Goal: Task Accomplishment & Management: Manage account settings

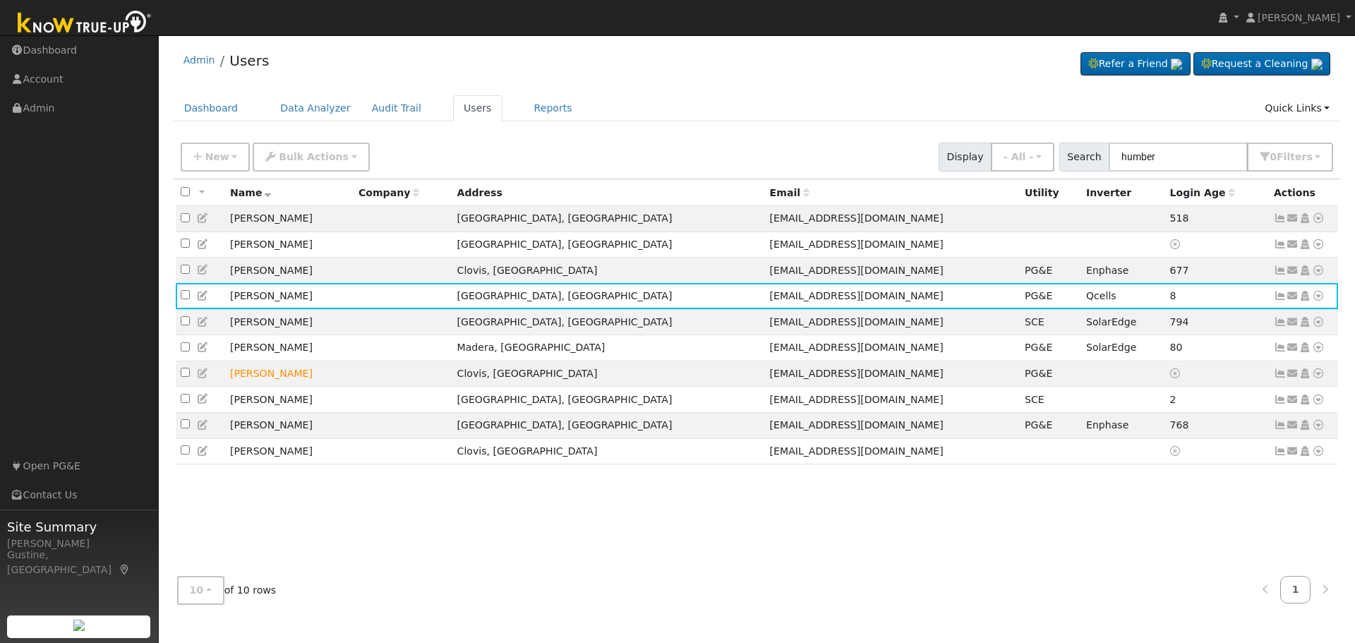
drag, startPoint x: 1163, startPoint y: 120, endPoint x: 1163, endPoint y: 160, distance: 39.5
click at [1163, 135] on div "Dashboard Data Analyzer Audit Trail Users Reports Quick Links Quick Add Quick C…" at bounding box center [758, 115] width 1168 height 40
click at [1164, 160] on input "humber" at bounding box center [1178, 157] width 139 height 29
paste input "[PERSON_NAME]"
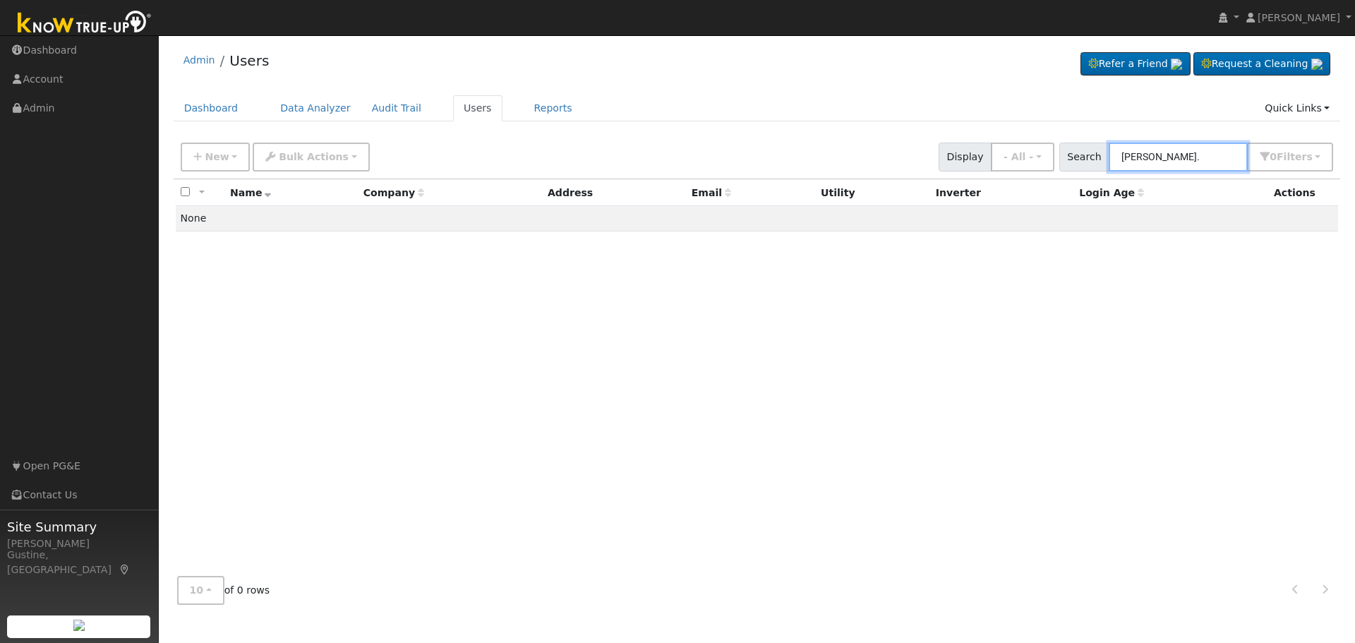
drag, startPoint x: 1153, startPoint y: 168, endPoint x: 872, endPoint y: 175, distance: 281.0
click at [906, 175] on div "New Add User Quick Add Quick Connect Quick Convert Lead Bulk Actions Send Email…" at bounding box center [758, 157] width 1168 height 43
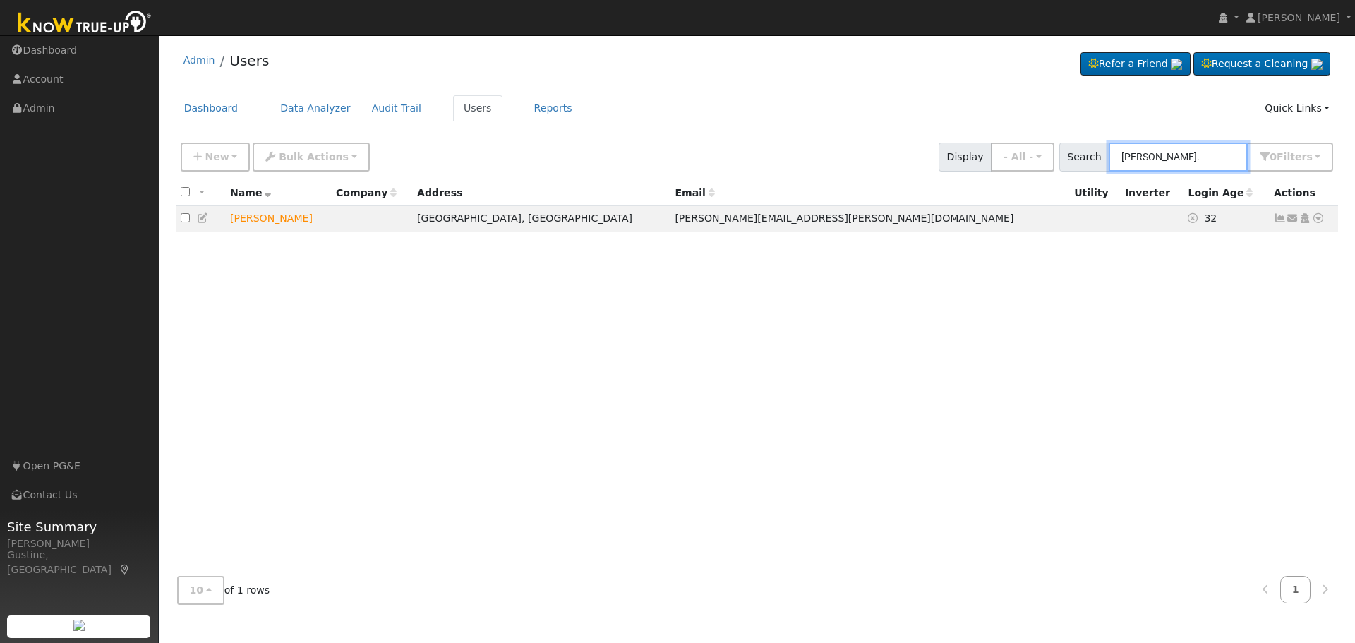
click at [1199, 157] on input "[PERSON_NAME]." at bounding box center [1178, 157] width 139 height 29
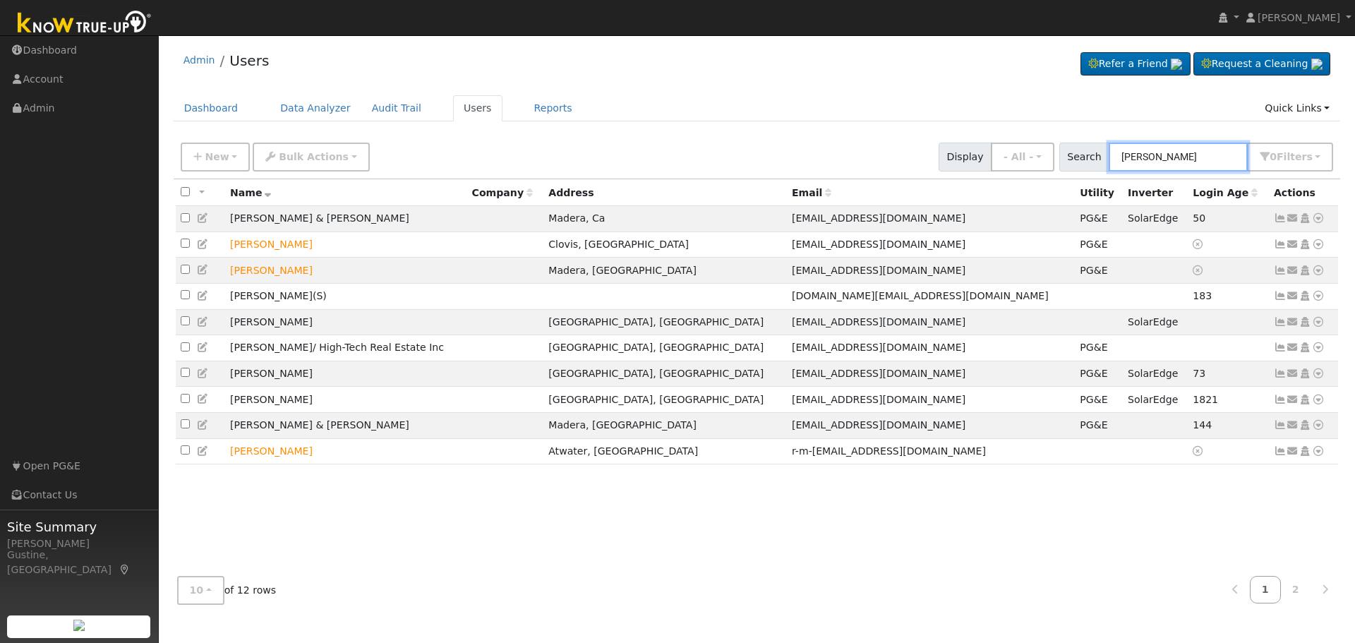
type input "[PERSON_NAME]"
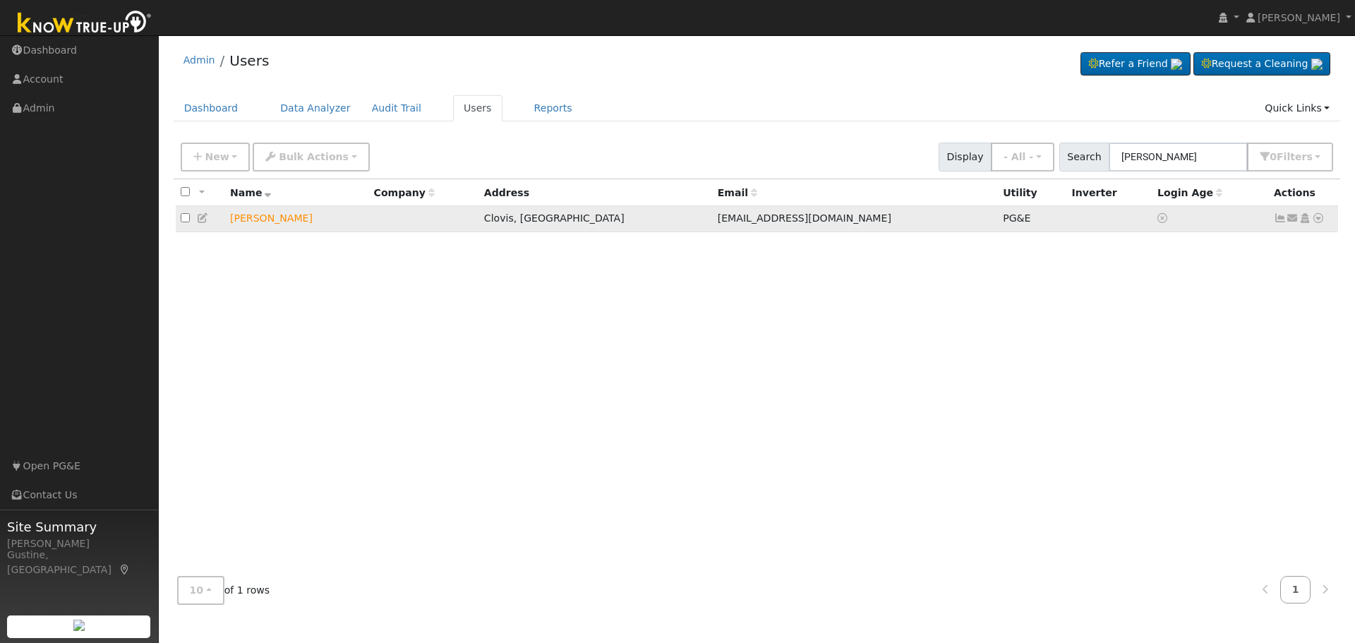
click at [1276, 222] on icon at bounding box center [1280, 218] width 13 height 10
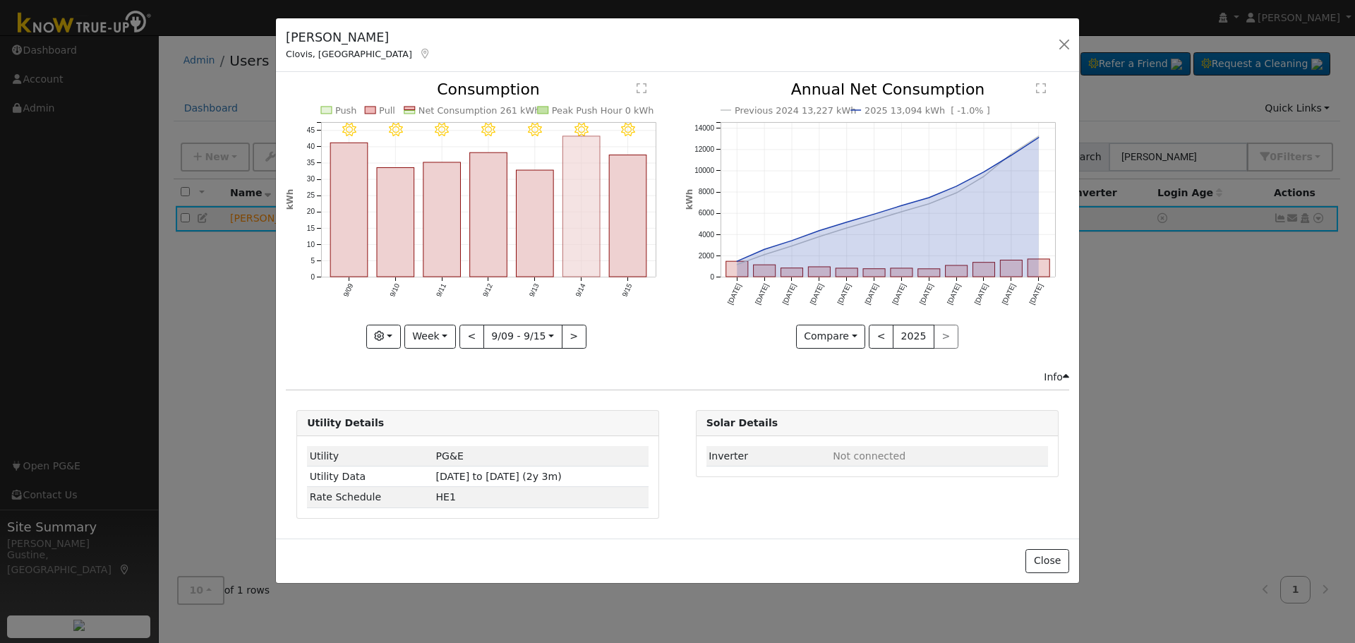
click at [615, 225] on rect "onclick=""" at bounding box center [628, 216] width 37 height 122
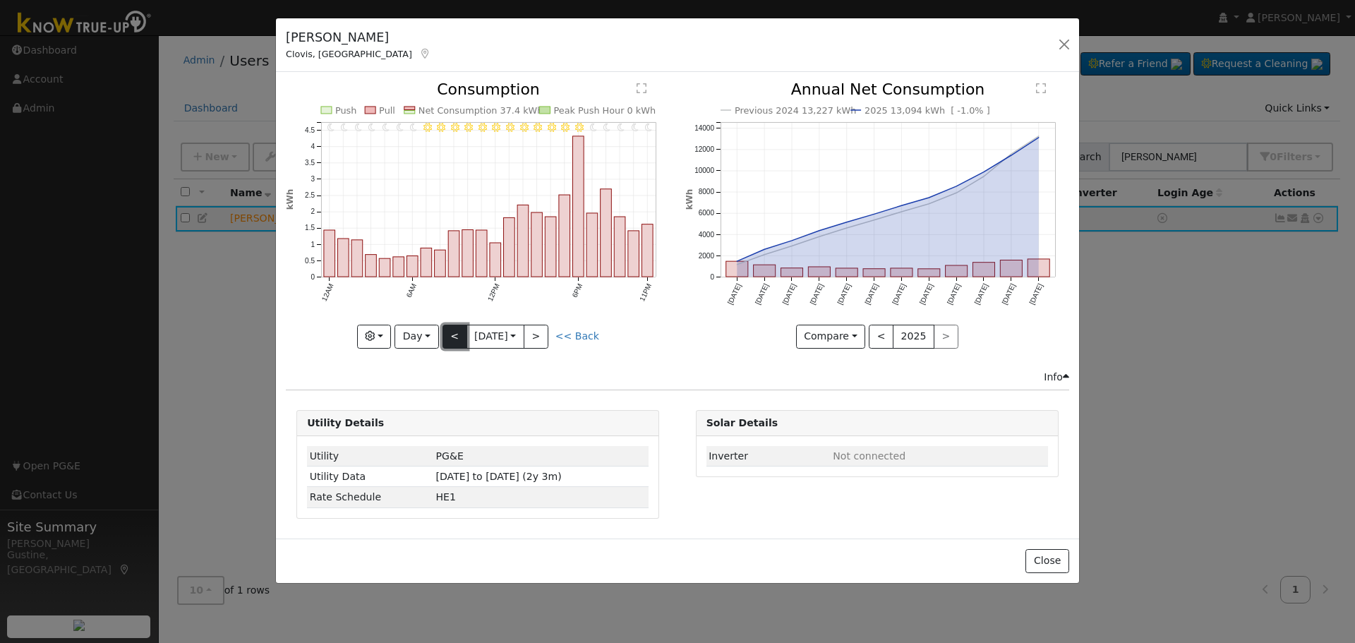
click at [457, 334] on button "<" at bounding box center [455, 337] width 25 height 24
type input "[DATE]"
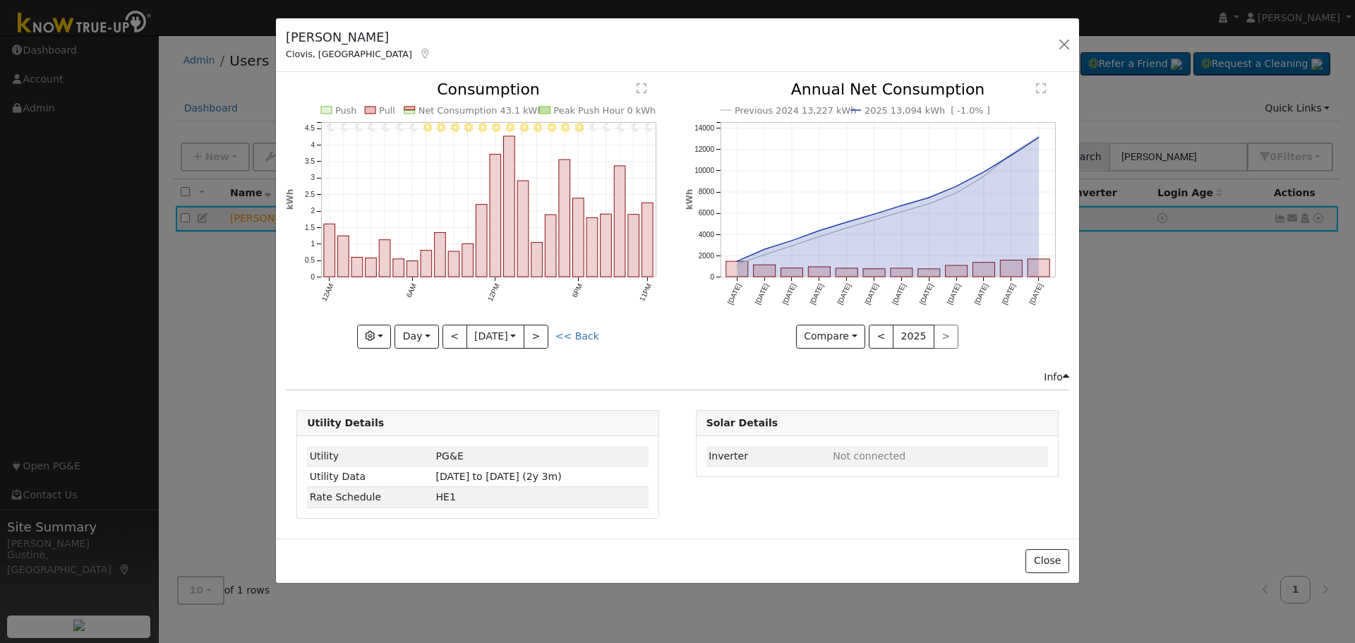
click at [71, 326] on div "[PERSON_NAME], [GEOGRAPHIC_DATA] Default Account Default Account [STREET_ADDRES…" at bounding box center [677, 321] width 1355 height 643
click at [1065, 46] on button "button" at bounding box center [1065, 45] width 20 height 20
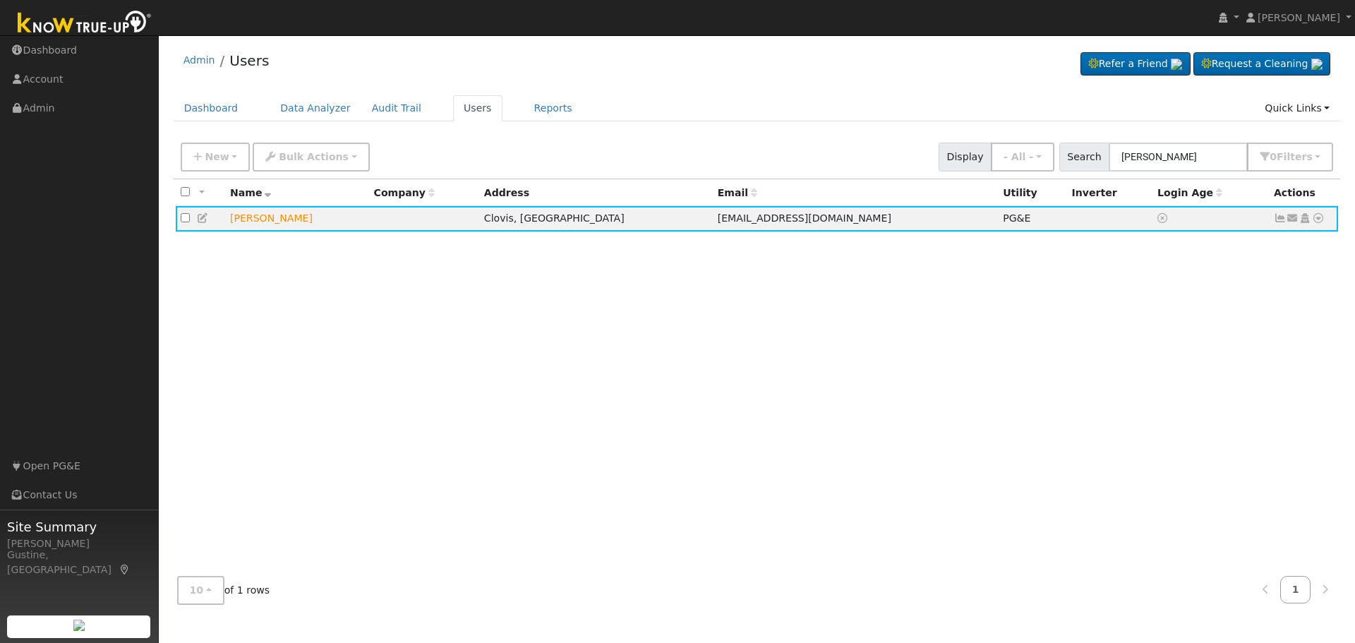
drag, startPoint x: 1170, startPoint y: 394, endPoint x: 1146, endPoint y: 404, distance: 26.9
click at [1171, 393] on div "All None All on page None on page Name Company Address Email Utility Inverter L…" at bounding box center [758, 372] width 1168 height 386
